Goal: Task Accomplishment & Management: Complete application form

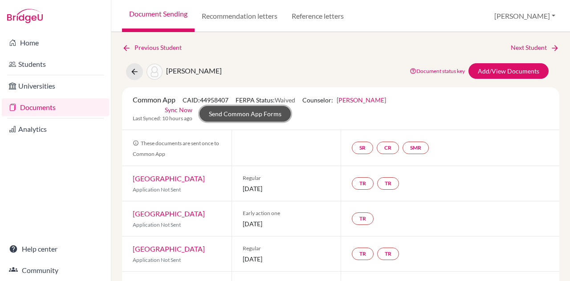
click at [241, 107] on link "Send Common App Forms" at bounding box center [244, 114] width 91 height 16
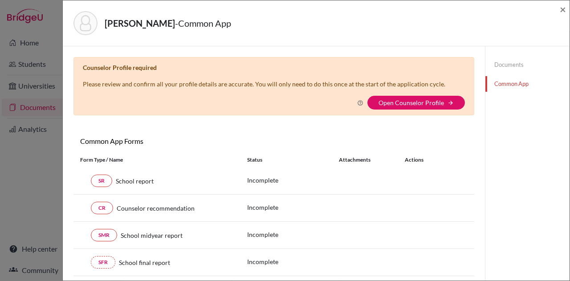
click at [394, 100] on link "Open Counselor Profile" at bounding box center [410, 103] width 65 height 8
